Goal: Check status: Check status

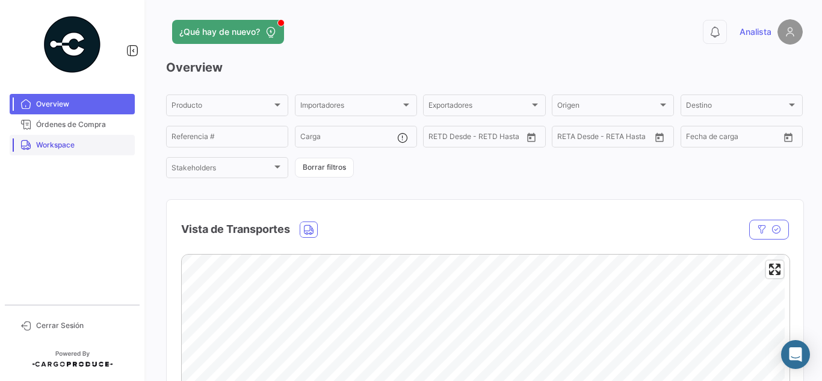
drag, startPoint x: 0, startPoint y: 0, endPoint x: 88, endPoint y: 138, distance: 163.7
click at [88, 138] on link "Workspace" at bounding box center [72, 145] width 125 height 20
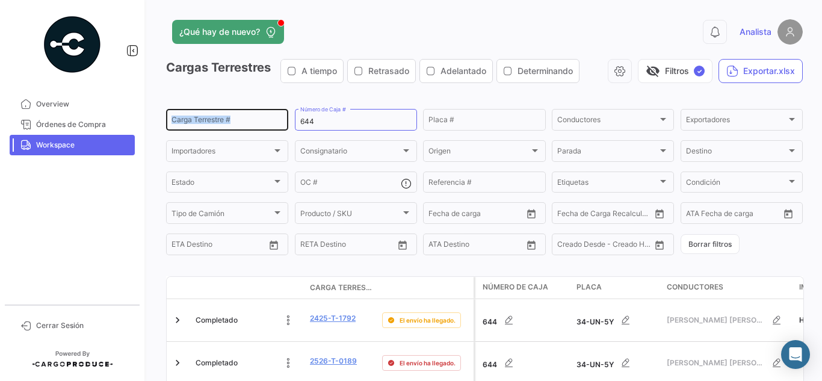
drag, startPoint x: 336, startPoint y: 114, endPoint x: 188, endPoint y: 112, distance: 148.0
click at [0, 0] on div "Carga Terrestre # 644 Número de Caja # Placa # Conductores Conductores Exportad…" at bounding box center [0, 0] width 0 height 0
click at [334, 120] on input "644" at bounding box center [355, 121] width 111 height 8
drag, startPoint x: 327, startPoint y: 123, endPoint x: 203, endPoint y: 102, distance: 125.1
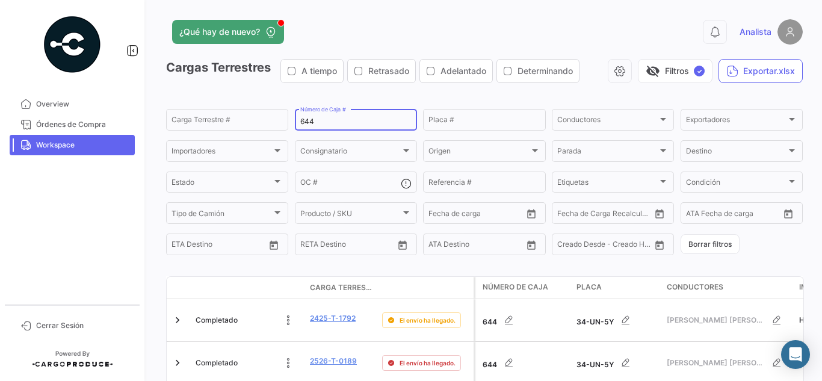
click at [207, 105] on app-list-header "Cargas Terrestres A tiempo Retrasado Adelantado Determinando visibility_off Fil…" at bounding box center [484, 158] width 636 height 198
type input "332"
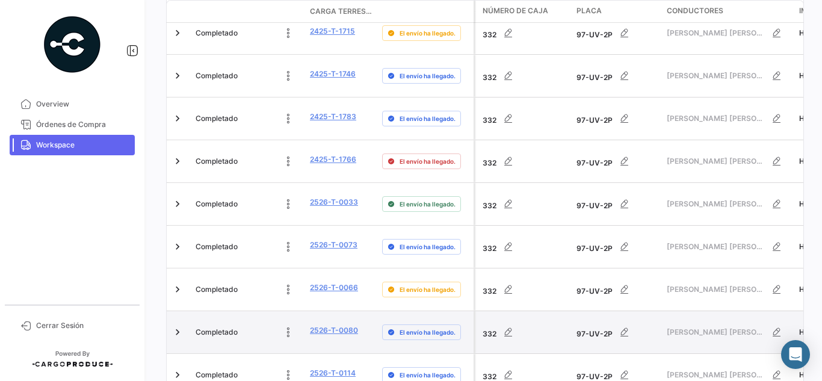
scroll to position [692, 0]
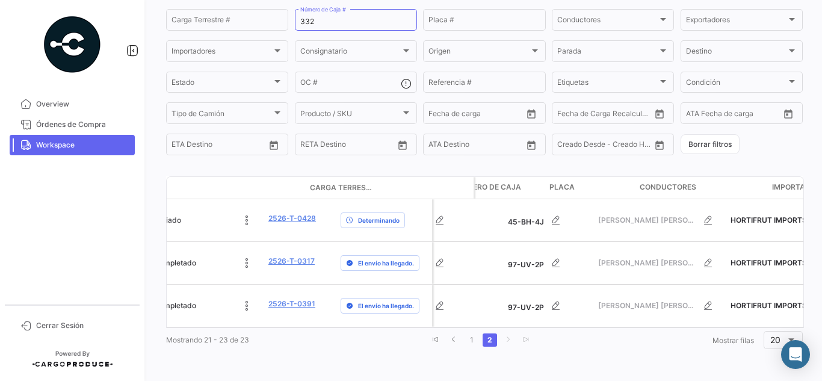
scroll to position [0, 0]
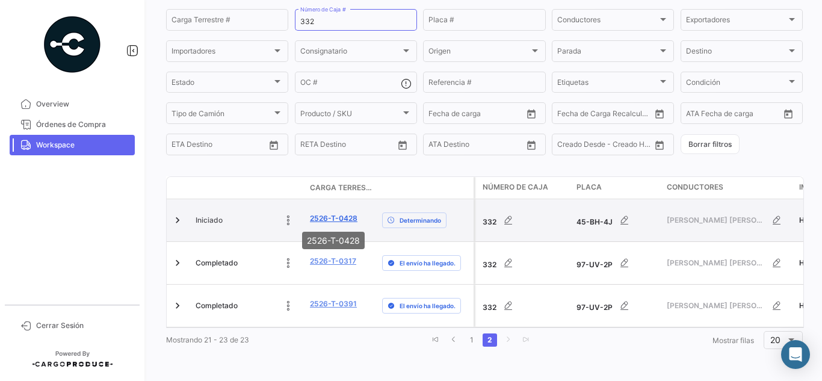
click at [325, 221] on link "2526-T-0428" at bounding box center [334, 218] width 48 height 11
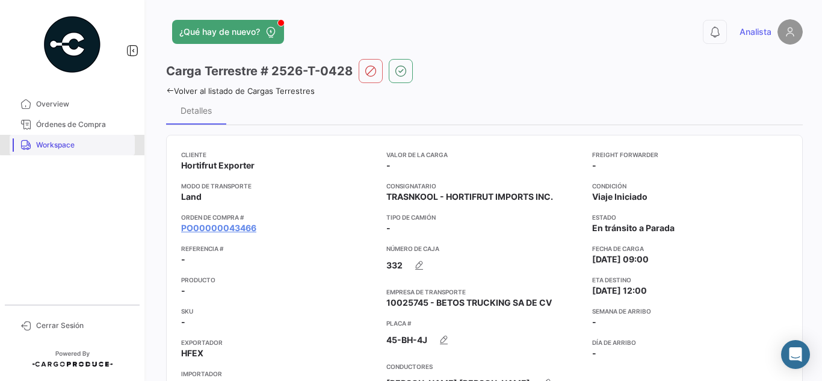
click at [76, 138] on link "Workspace" at bounding box center [72, 145] width 125 height 20
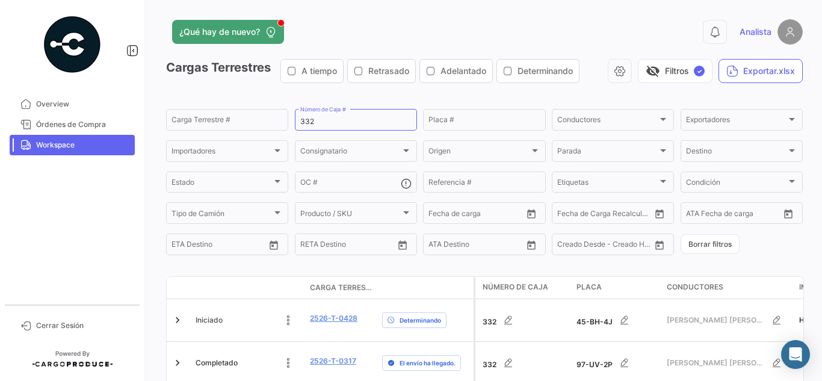
scroll to position [100, 0]
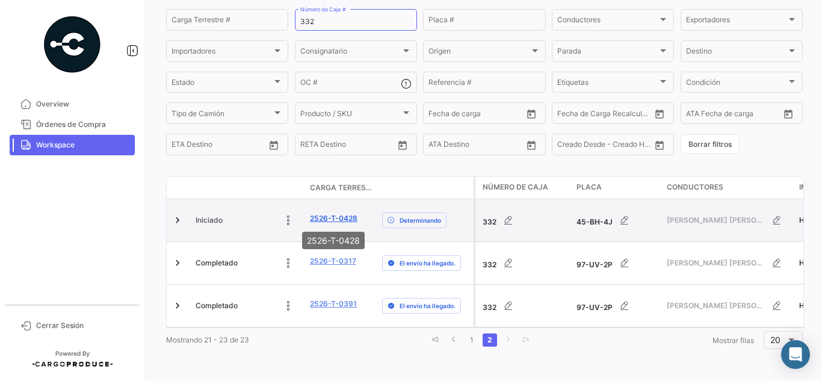
click at [338, 220] on link "2526-T-0428" at bounding box center [334, 218] width 48 height 11
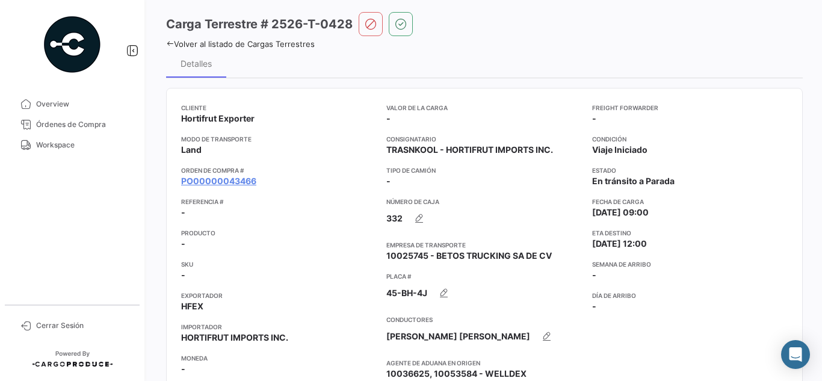
scroll to position [60, 0]
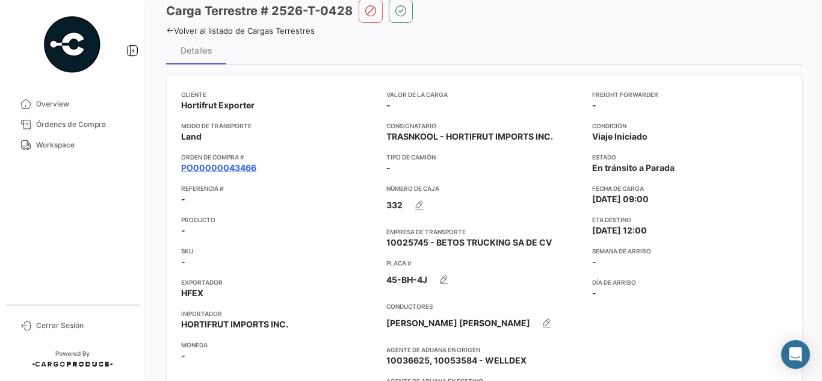
click at [216, 170] on link "PO00000043466" at bounding box center [218, 168] width 75 height 12
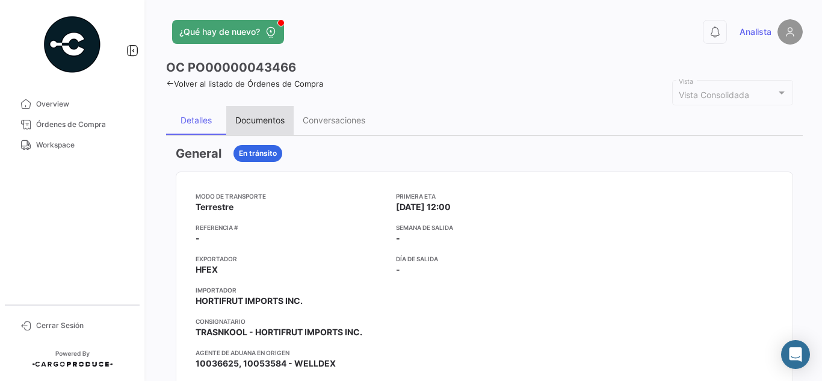
click at [267, 106] on div "Documentos" at bounding box center [259, 120] width 67 height 29
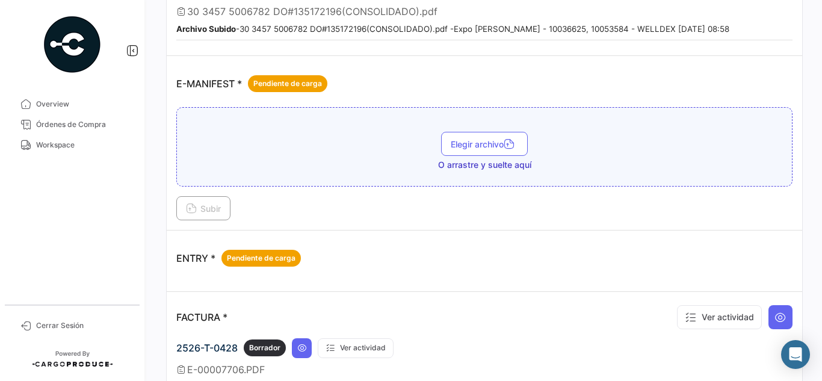
scroll to position [902, 0]
